Goal: Information Seeking & Learning: Learn about a topic

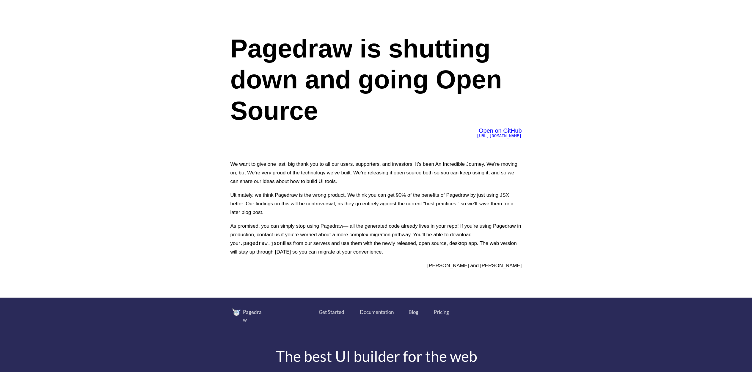
scroll to position [272, 0]
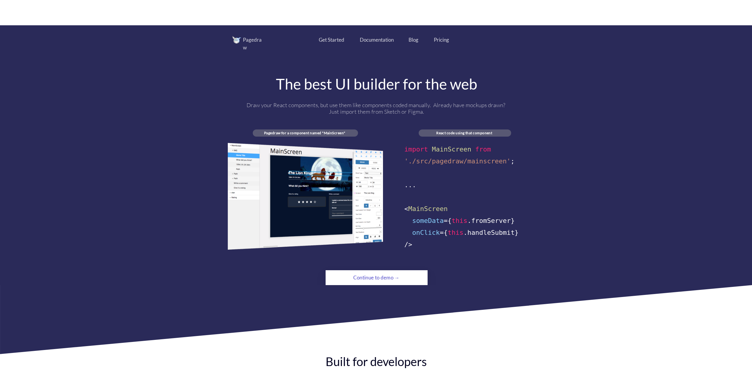
click at [444, 43] on div "Pricing" at bounding box center [441, 40] width 15 height 8
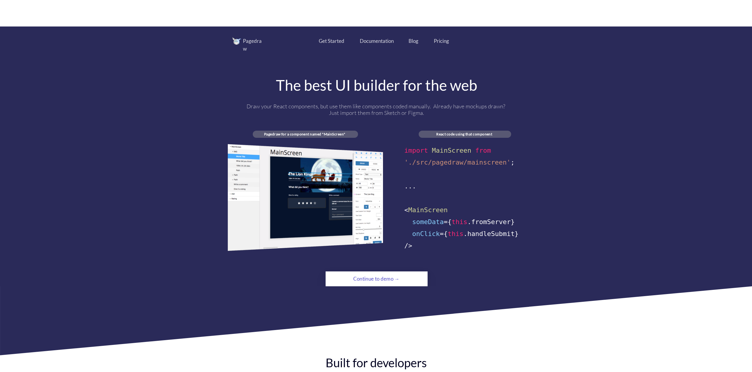
click at [373, 273] on div "Continue to demo →" at bounding box center [377, 279] width 70 height 12
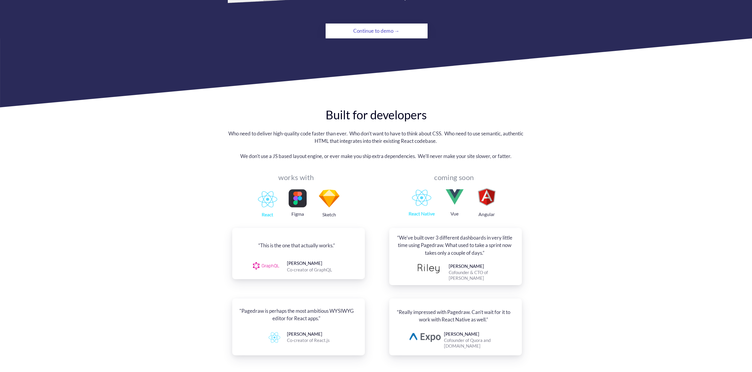
scroll to position [0, 0]
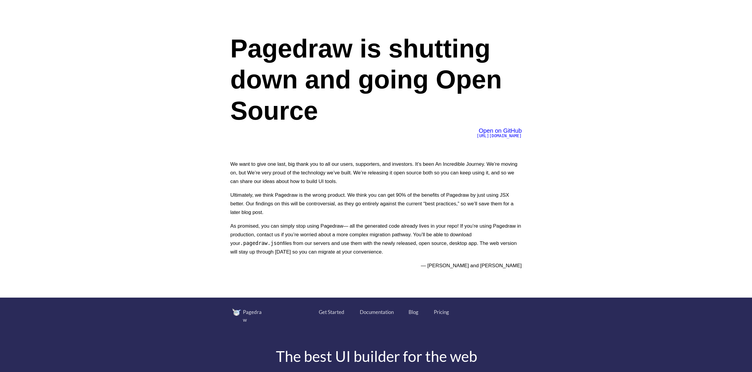
click at [485, 135] on span "[URL][DOMAIN_NAME]" at bounding box center [498, 135] width 45 height 5
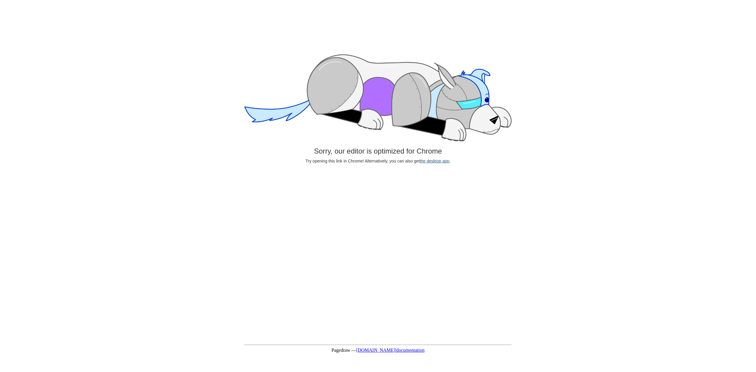
click at [437, 161] on link "the desktop app" at bounding box center [435, 160] width 30 height 5
